Goal: Navigation & Orientation: Find specific page/section

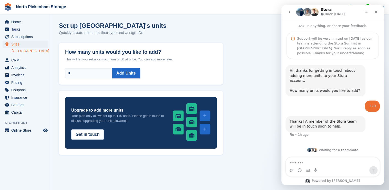
click at [16, 50] on link "[GEOGRAPHIC_DATA]" at bounding box center [30, 50] width 37 height 5
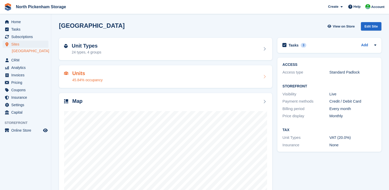
click at [78, 75] on h2 "Units" at bounding box center [87, 73] width 30 height 6
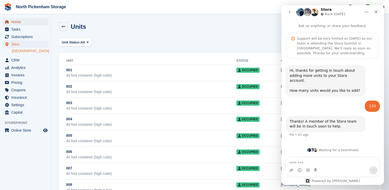
click at [17, 23] on span "Home" at bounding box center [26, 21] width 31 height 7
